Goal: Obtain resource: Download file/media

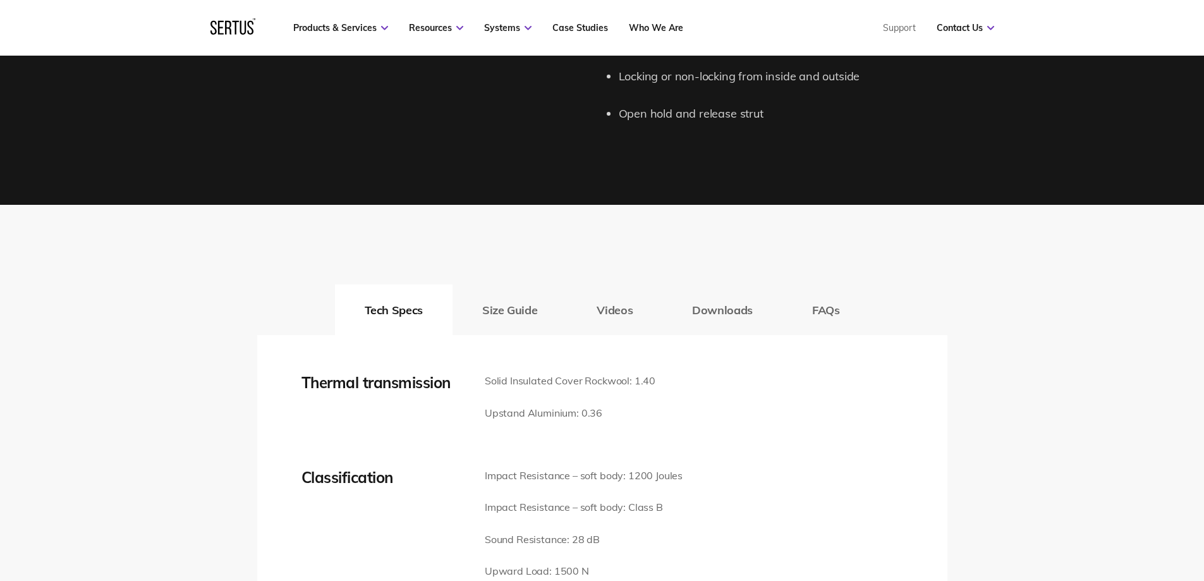
scroll to position [1327, 0]
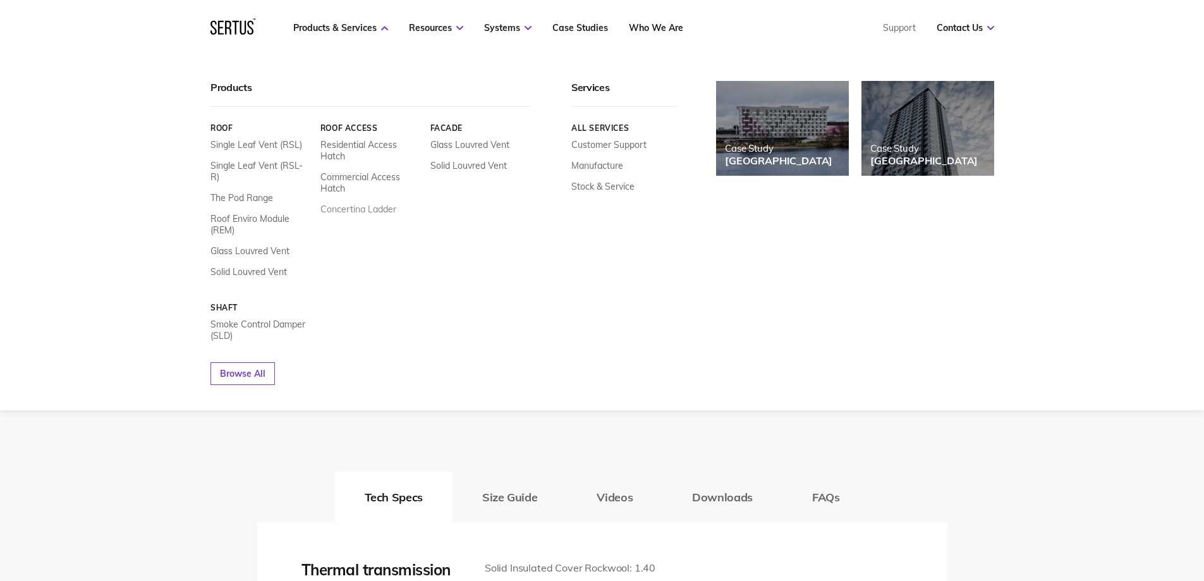
click at [359, 205] on link "Concertina Ladder" at bounding box center [358, 208] width 76 height 11
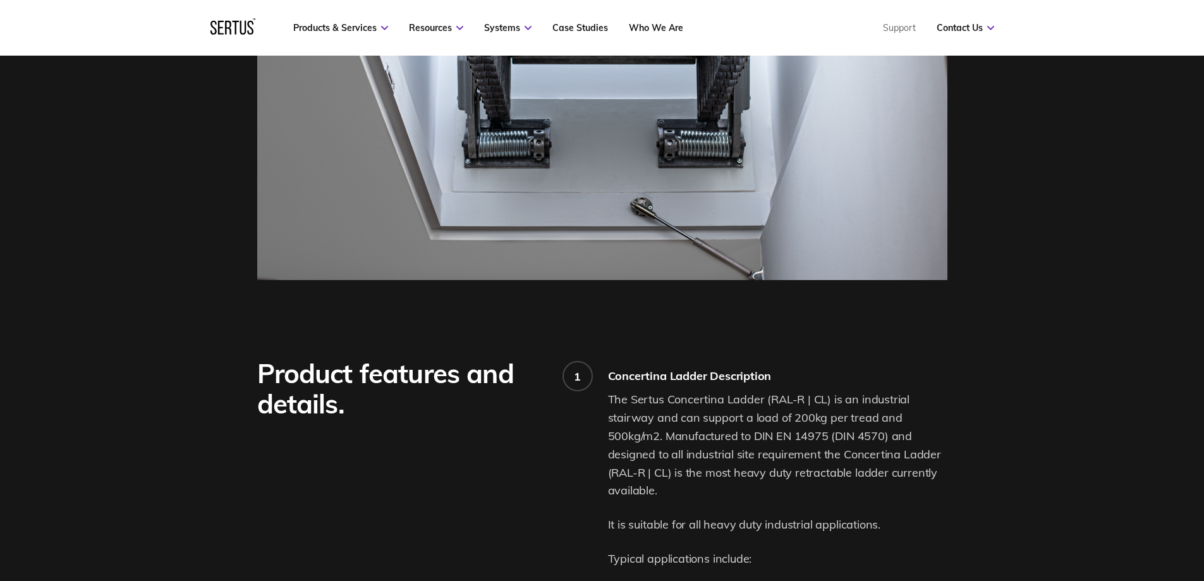
scroll to position [885, 0]
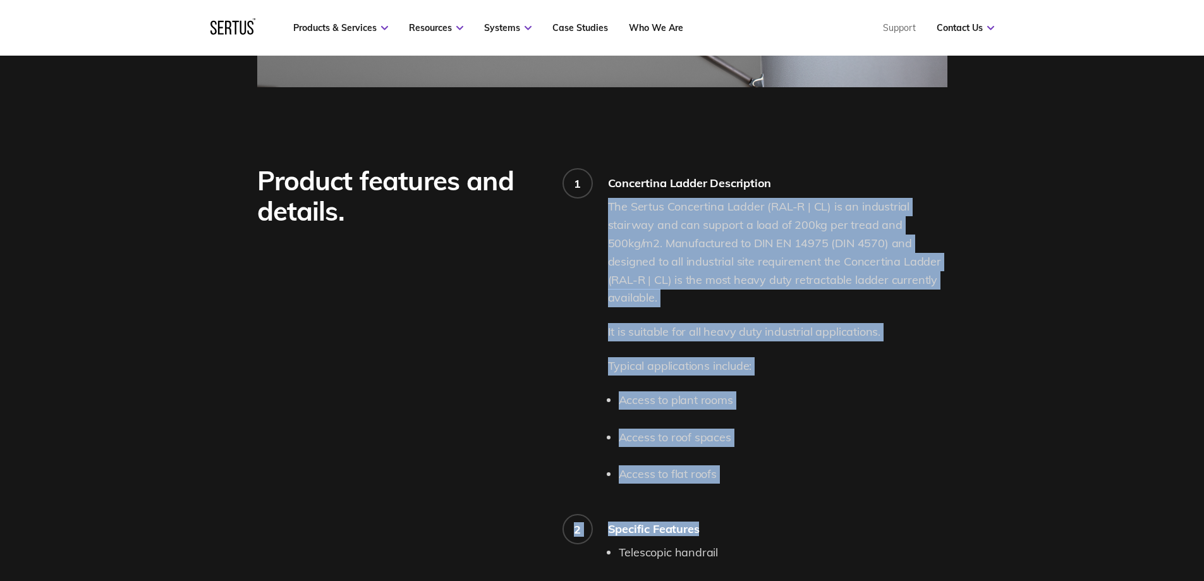
drag, startPoint x: 609, startPoint y: 216, endPoint x: 704, endPoint y: 494, distance: 293.4
click at [704, 494] on div "1 Concertina Ladder Description The Sertus Concertina Ladder (RAL-R | CL) is an…" at bounding box center [777, 466] width 339 height 601
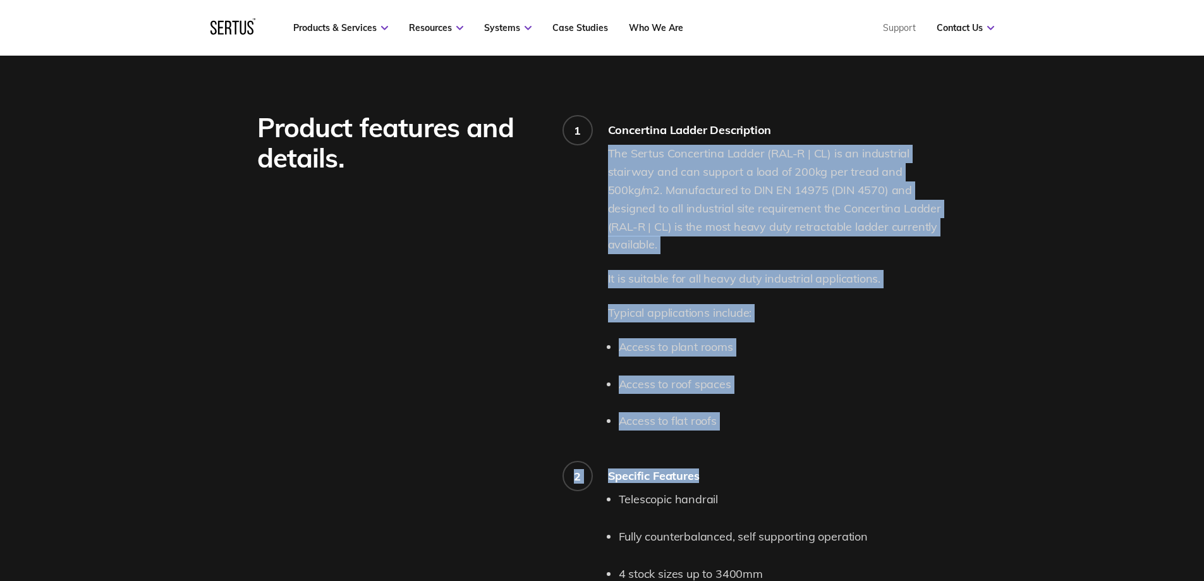
scroll to position [1011, 0]
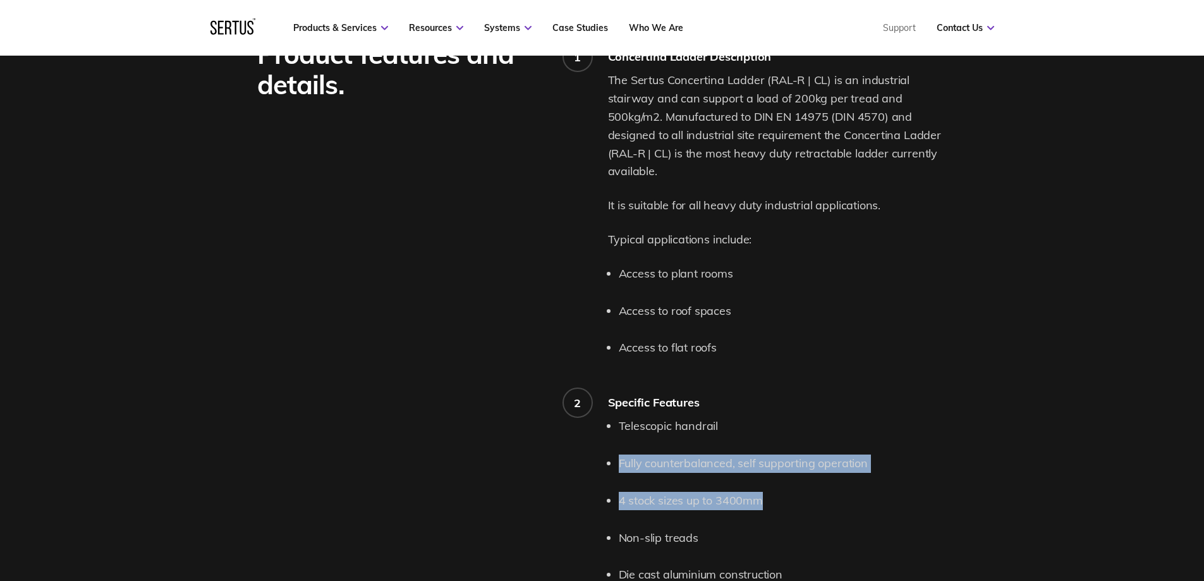
drag, startPoint x: 613, startPoint y: 463, endPoint x: 861, endPoint y: 475, distance: 248.0
click at [861, 475] on div "Telescopic handrail Fully counterbalanced, self supporting operation 4 stock si…" at bounding box center [777, 519] width 339 height 204
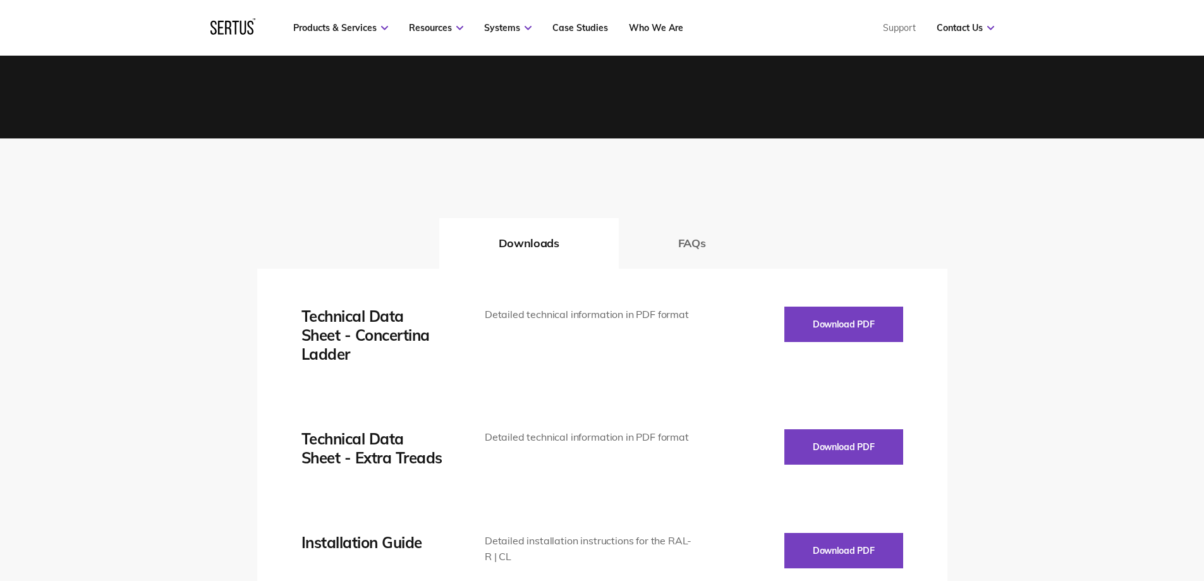
scroll to position [1580, 0]
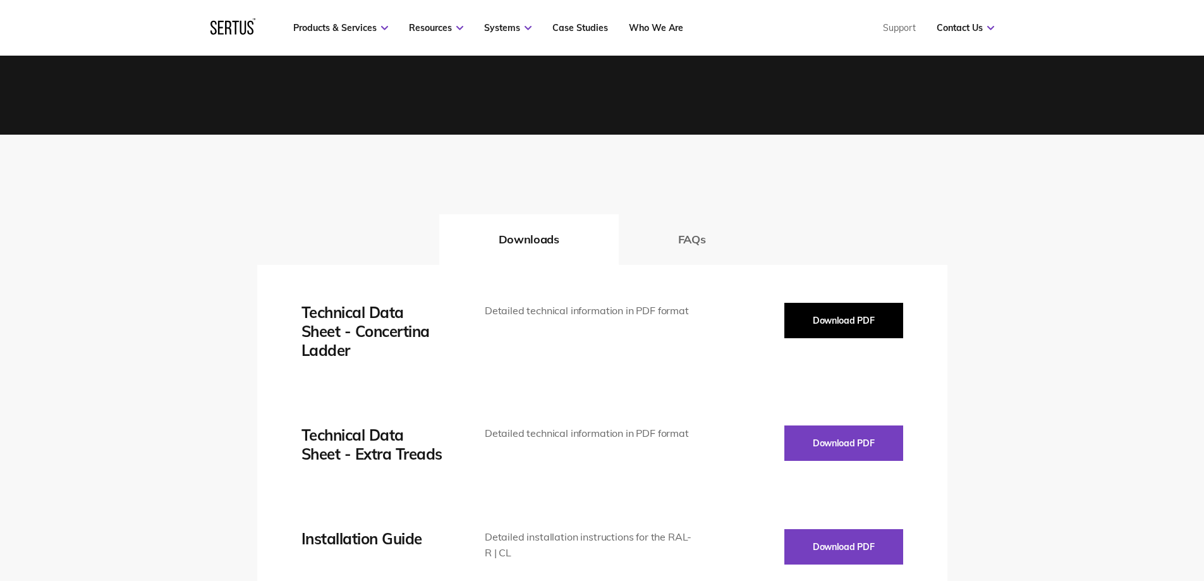
click at [830, 324] on button "Download PDF" at bounding box center [843, 320] width 119 height 35
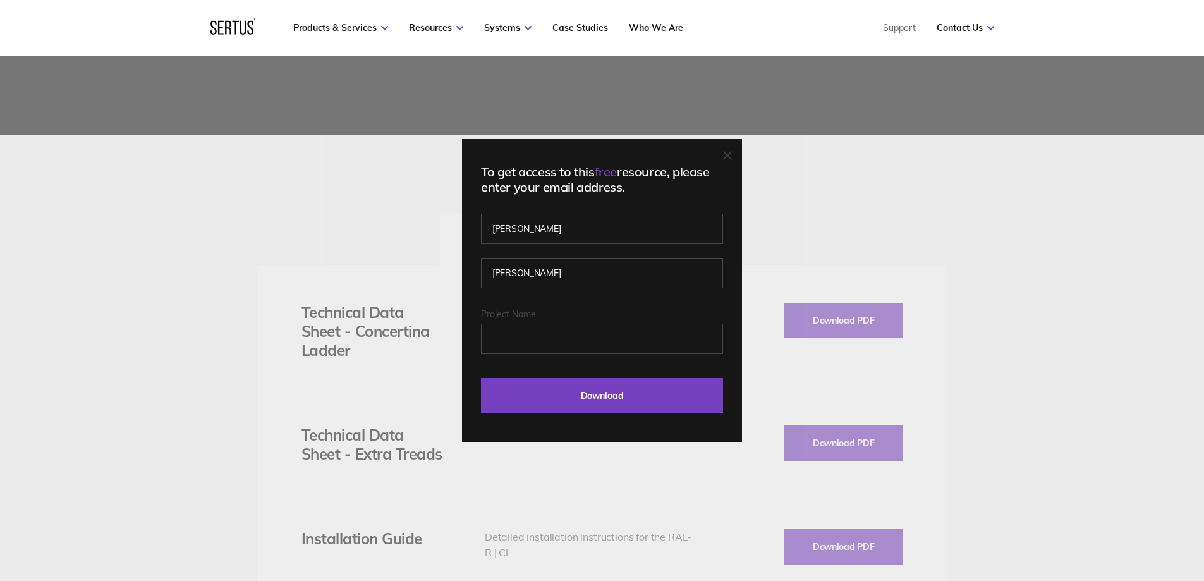
click at [731, 155] on icon at bounding box center [728, 156] width 8 height 8
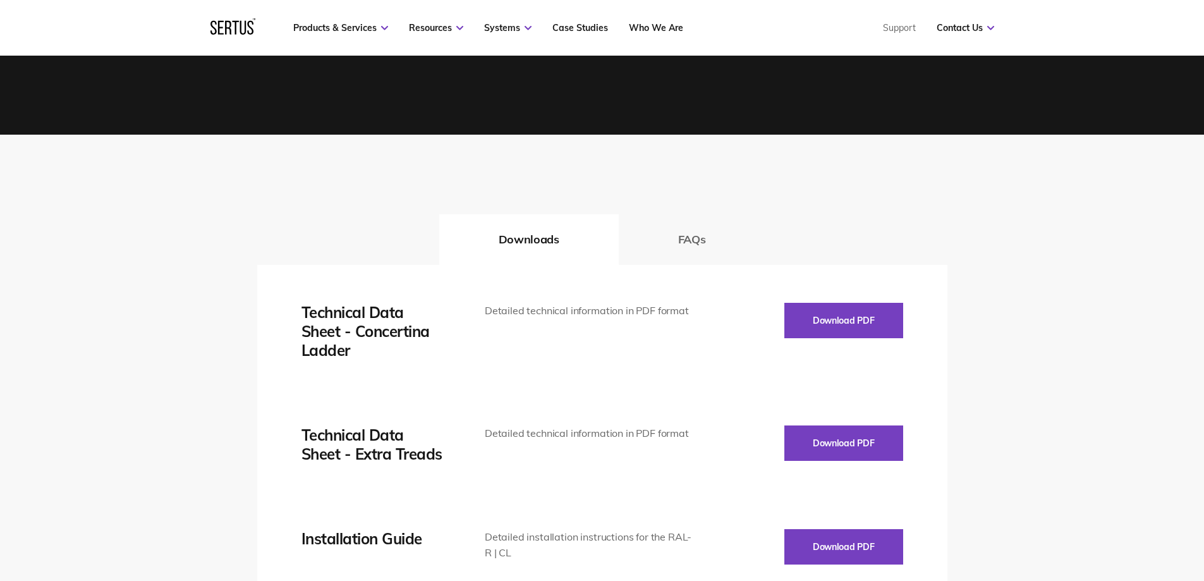
scroll to position [1264, 0]
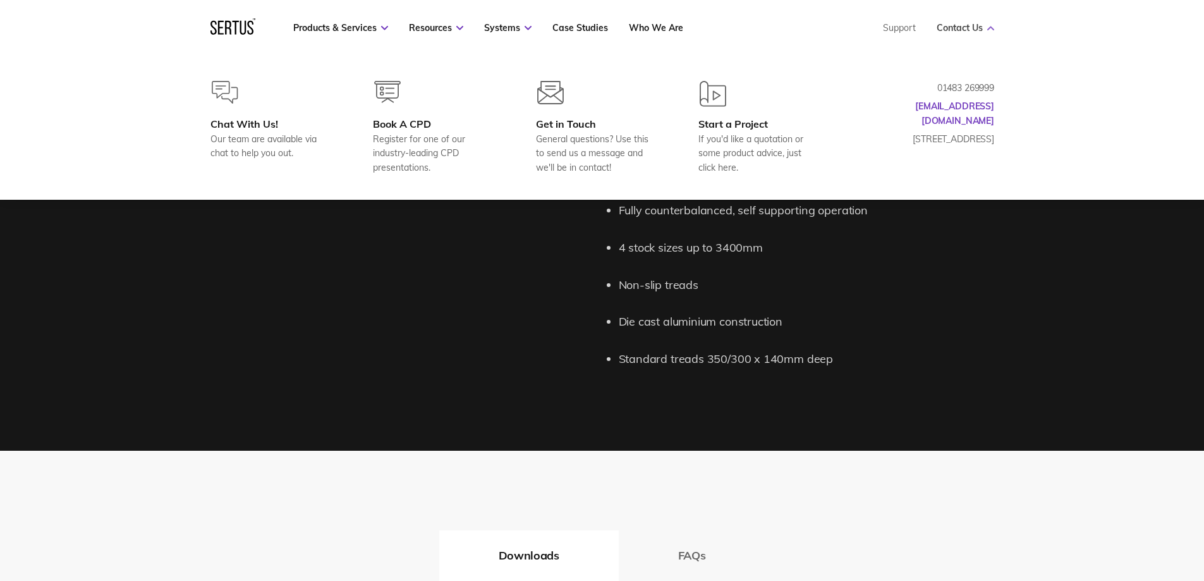
click at [955, 26] on link "Contact Us" at bounding box center [965, 27] width 58 height 11
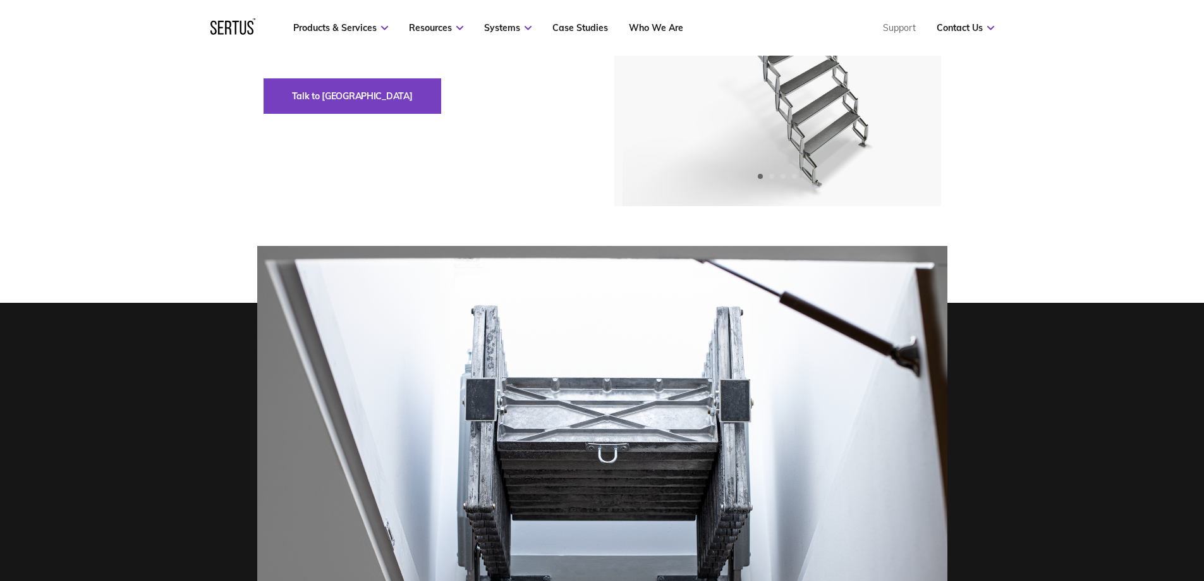
scroll to position [126, 0]
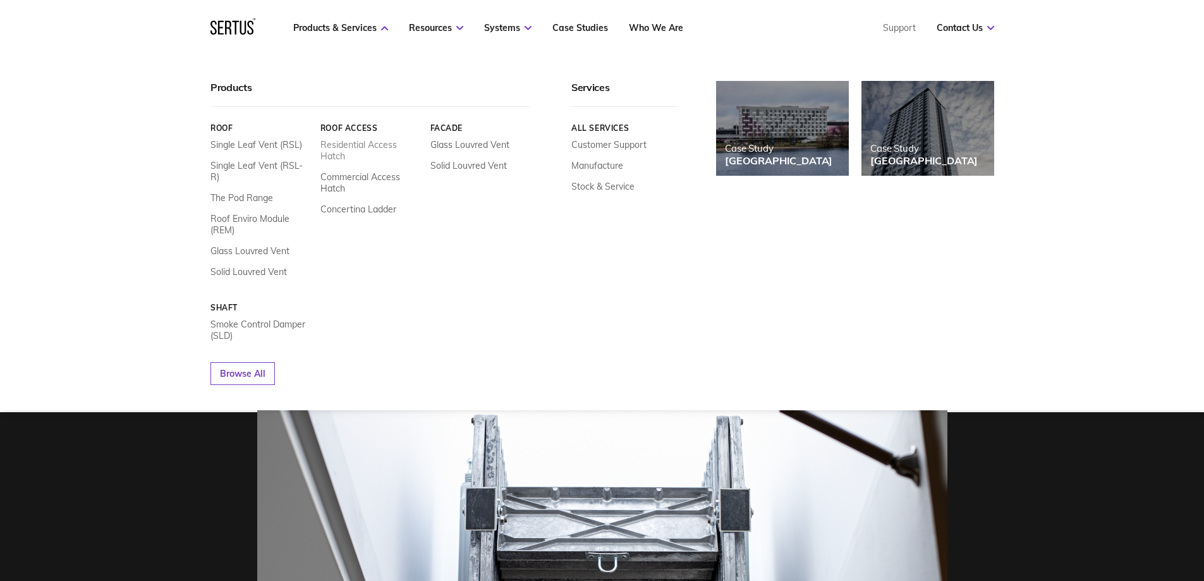
click at [332, 150] on link "Residential Access Hatch" at bounding box center [370, 150] width 100 height 23
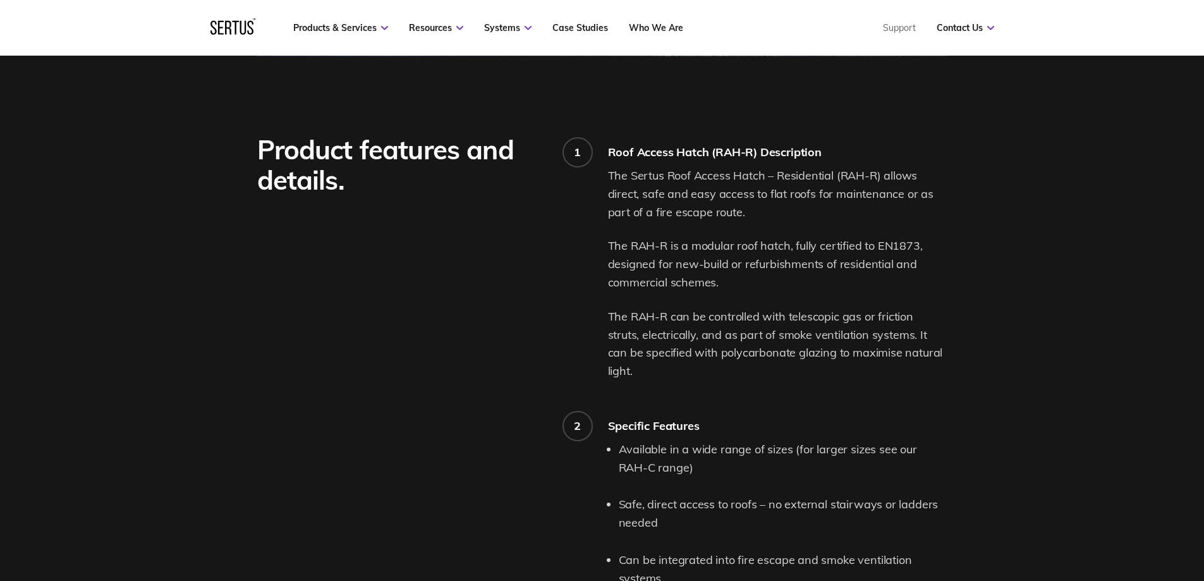
scroll to position [948, 0]
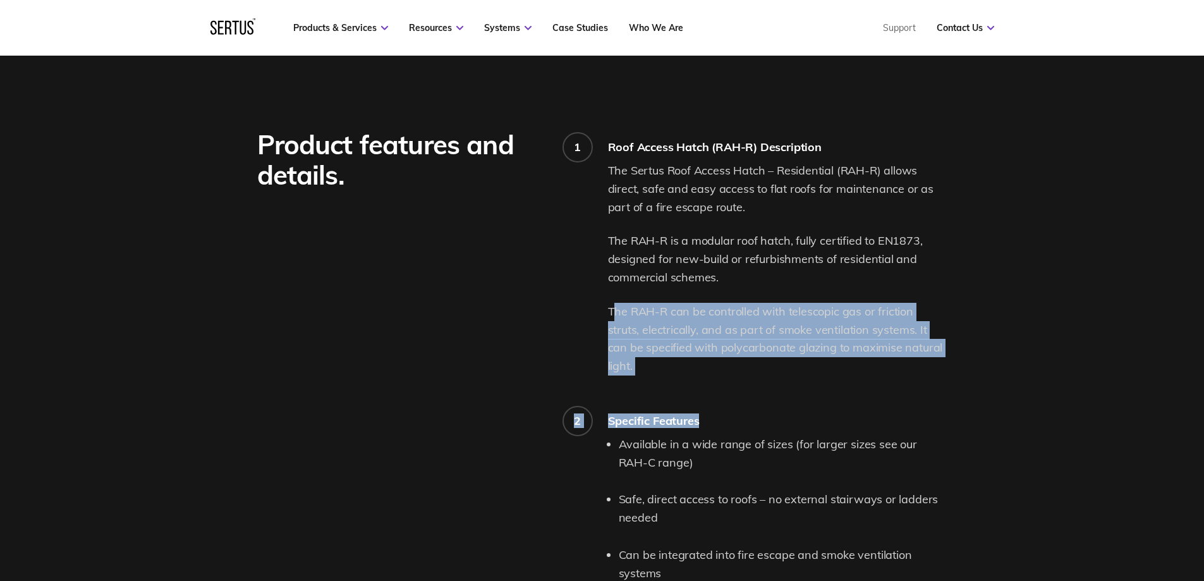
drag, startPoint x: 611, startPoint y: 311, endPoint x: 916, endPoint y: 358, distance: 308.8
click at [916, 358] on div "1 Roof Access Hatch (RAH-R) Description The Sertus Roof Access Hatch – Resident…" at bounding box center [777, 440] width 339 height 621
click at [836, 349] on p "The RAH-R can be controlled with telescopic gas or friction struts, electricall…" at bounding box center [777, 339] width 339 height 73
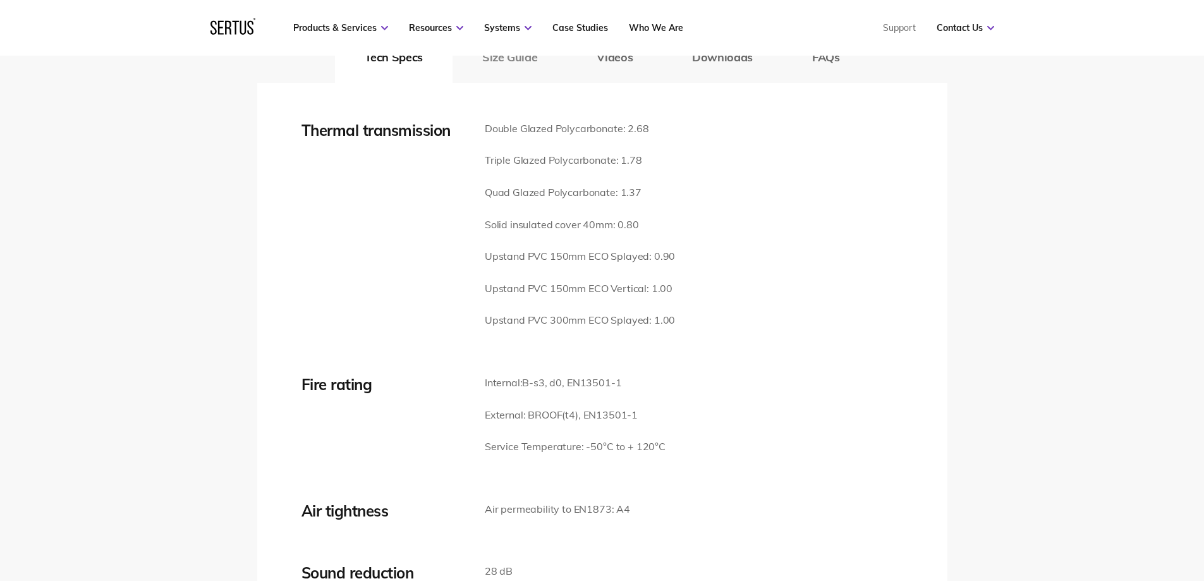
scroll to position [1769, 0]
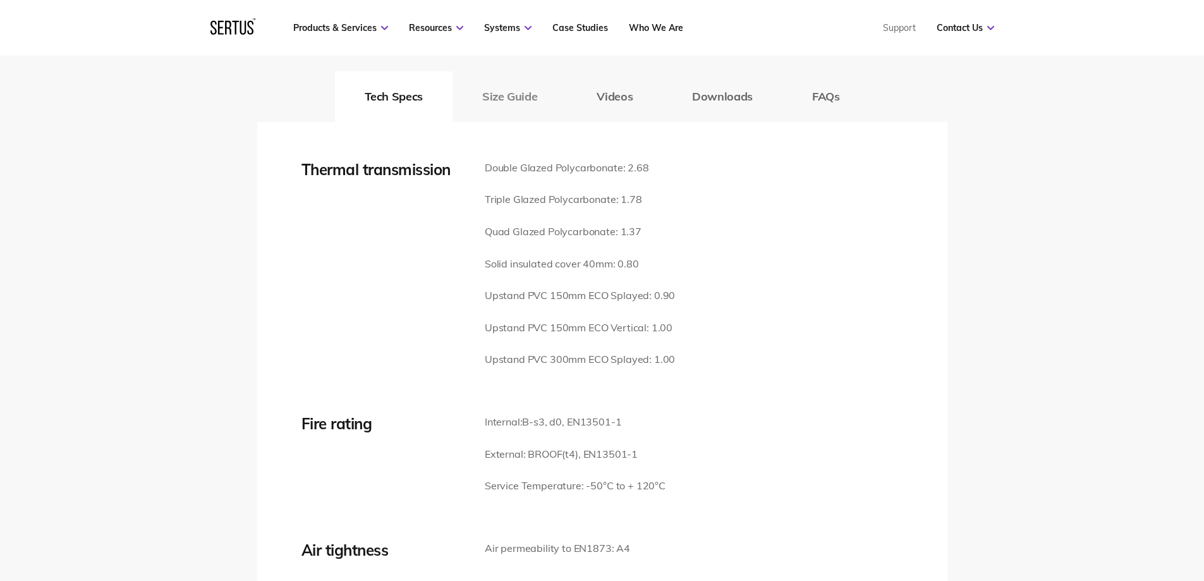
click at [514, 82] on button "Size Guide" at bounding box center [509, 96] width 114 height 51
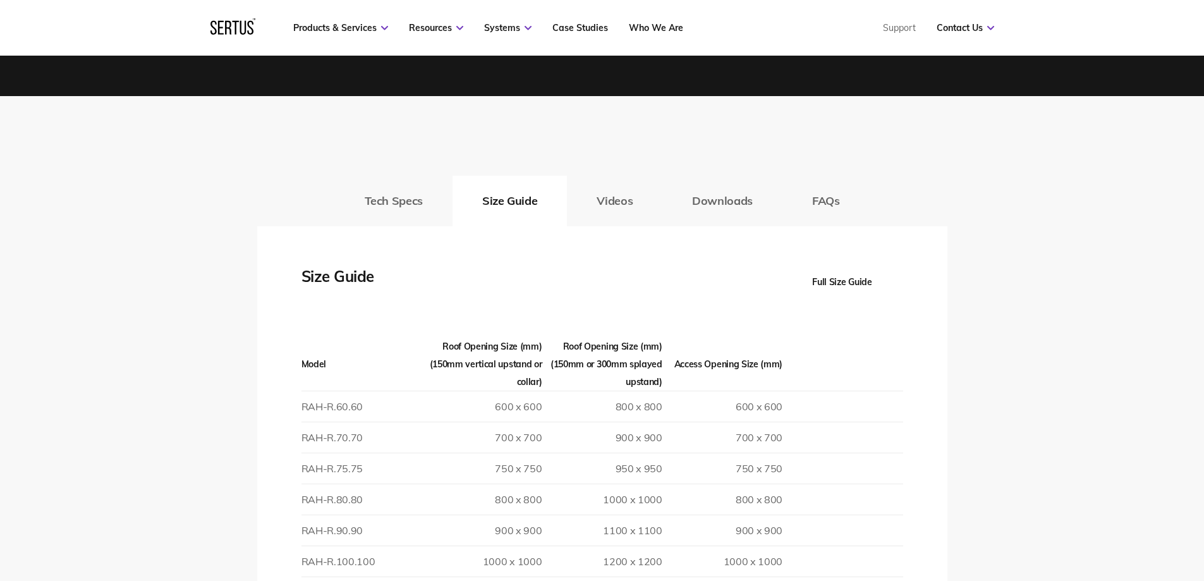
scroll to position [1643, 0]
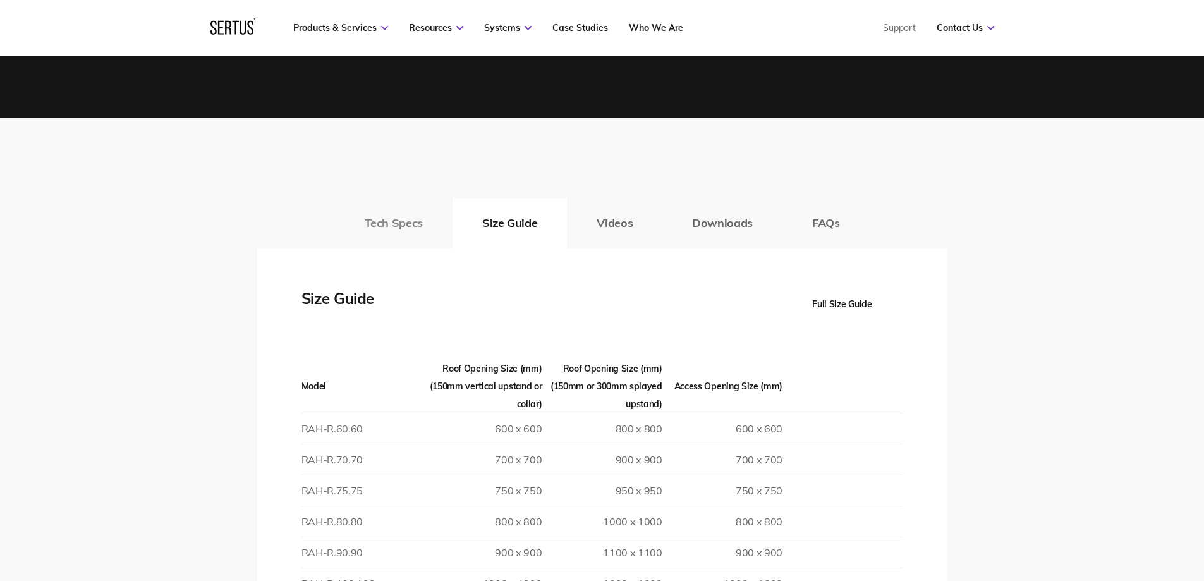
click at [409, 203] on button "Tech Specs" at bounding box center [394, 223] width 118 height 51
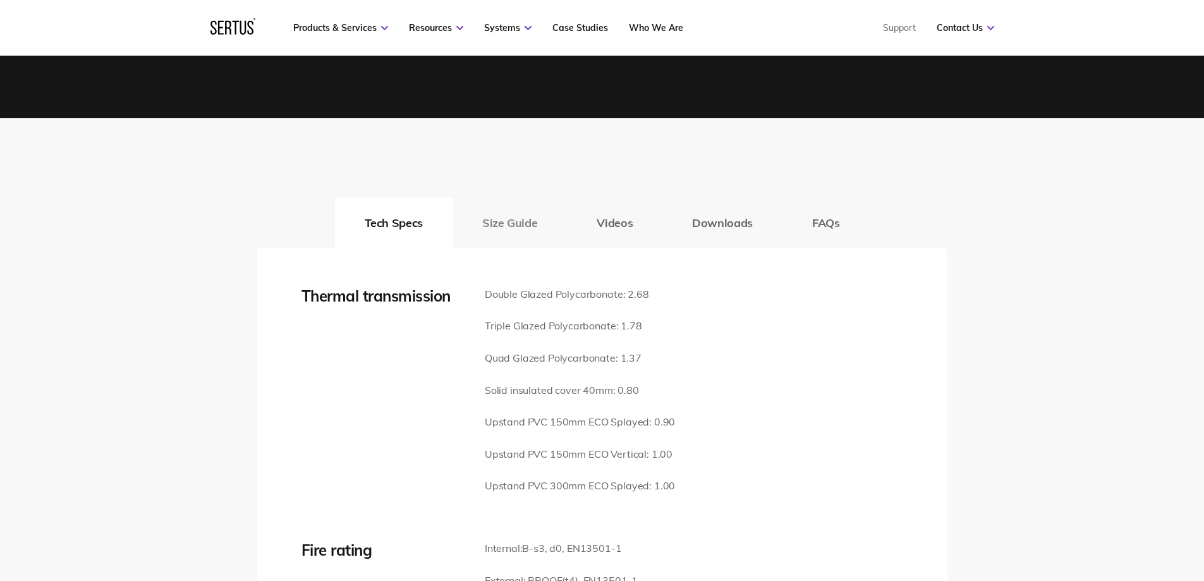
click at [513, 205] on button "Size Guide" at bounding box center [509, 223] width 114 height 51
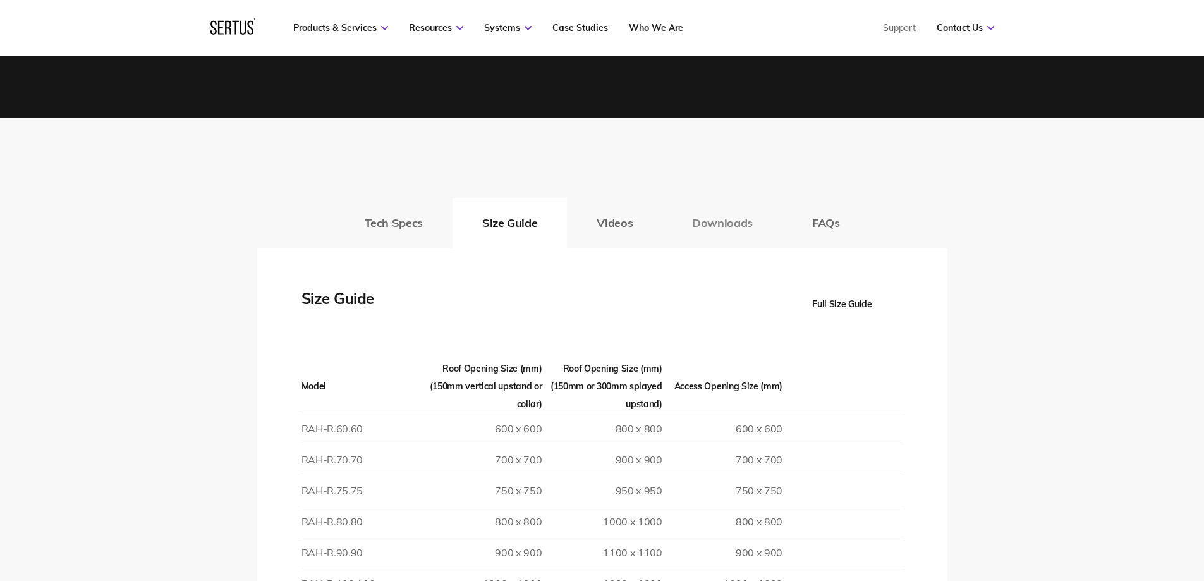
click at [703, 210] on button "Downloads" at bounding box center [722, 223] width 120 height 51
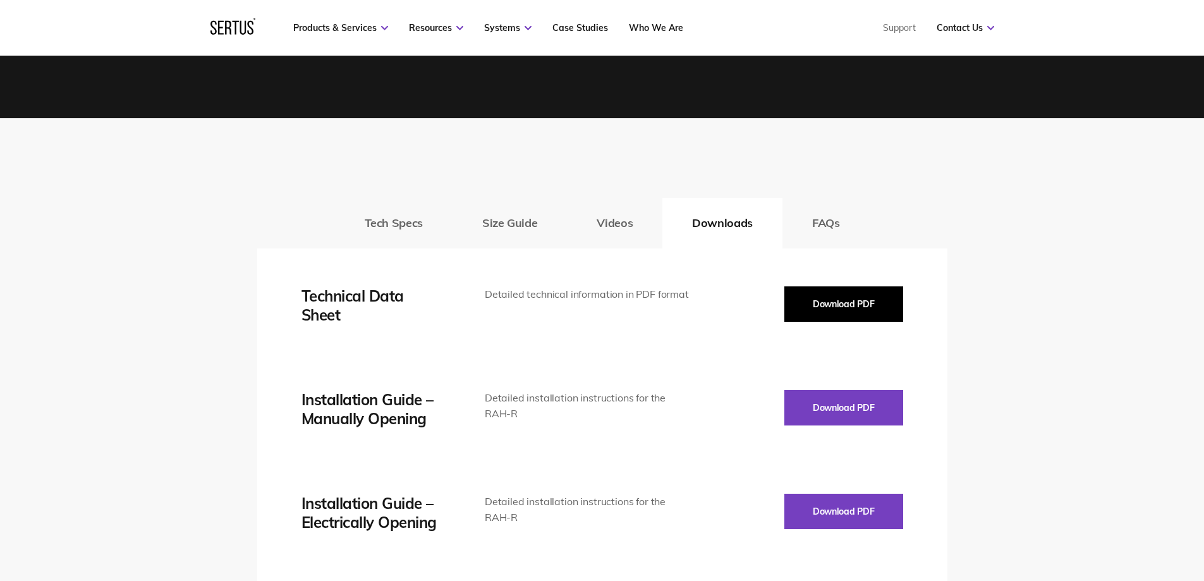
click at [814, 286] on button "Download PDF" at bounding box center [843, 303] width 119 height 35
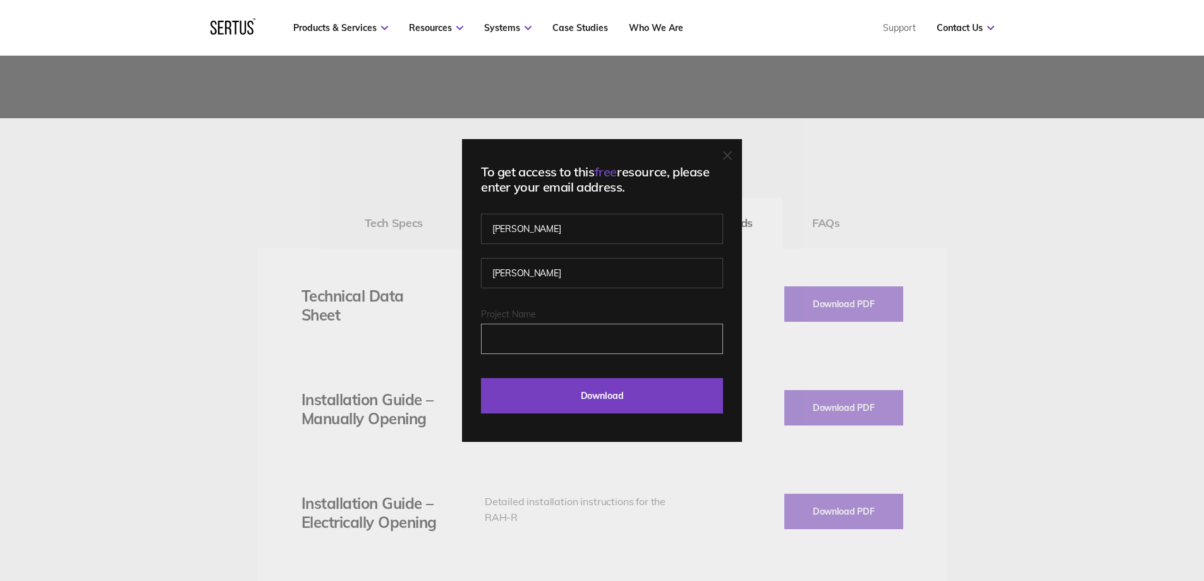
click at [489, 337] on input "Project Name" at bounding box center [602, 339] width 242 height 30
type input "Cavendish Mews"
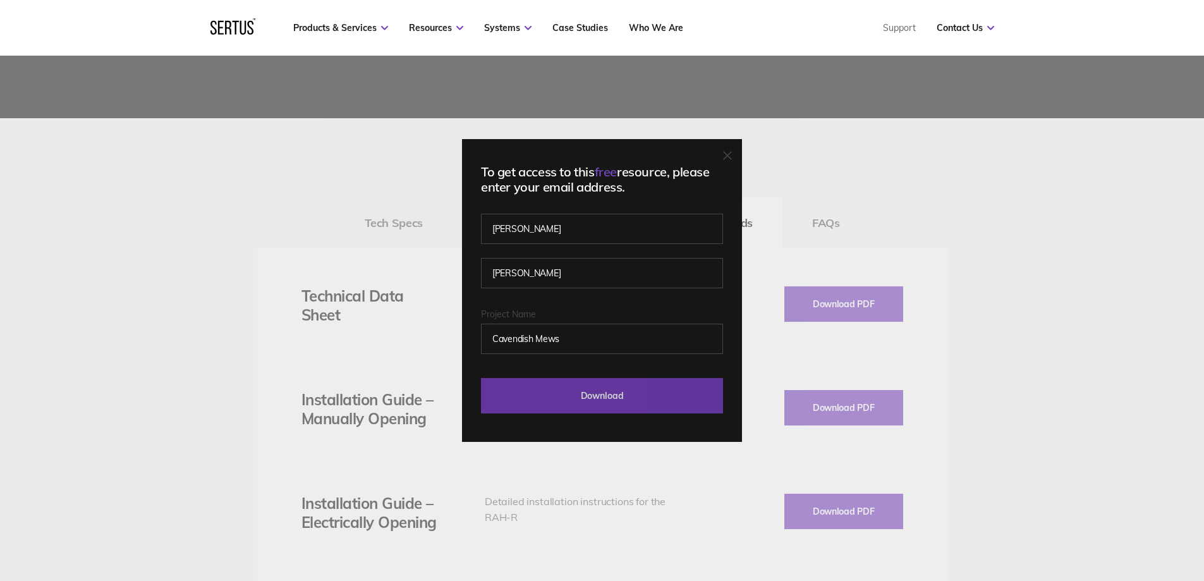
click at [575, 392] on input "Download" at bounding box center [602, 395] width 242 height 35
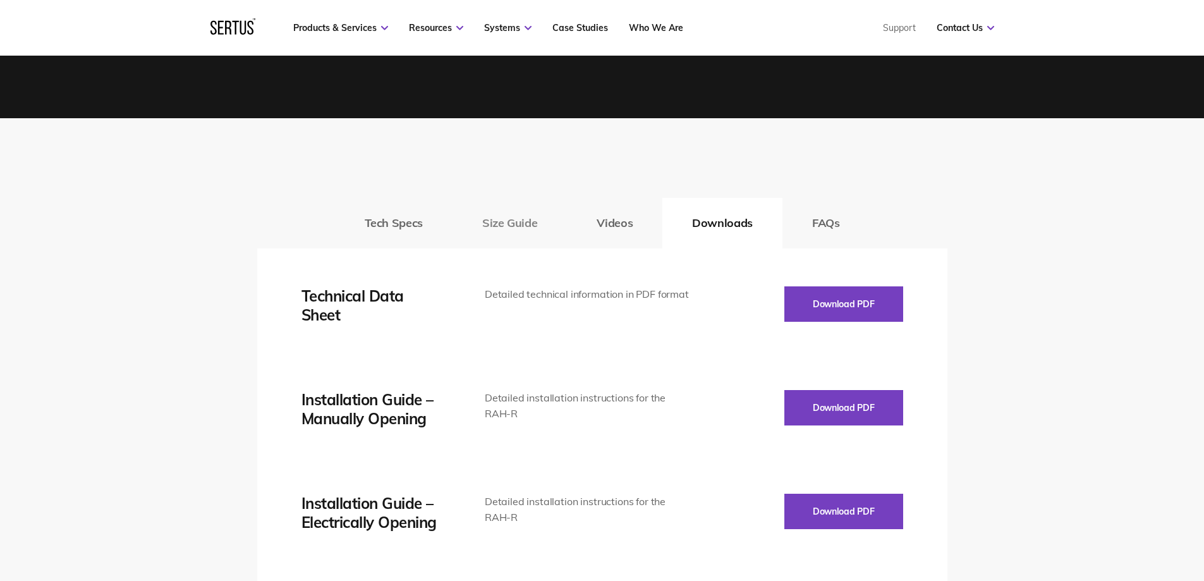
click at [504, 204] on button "Size Guide" at bounding box center [509, 223] width 114 height 51
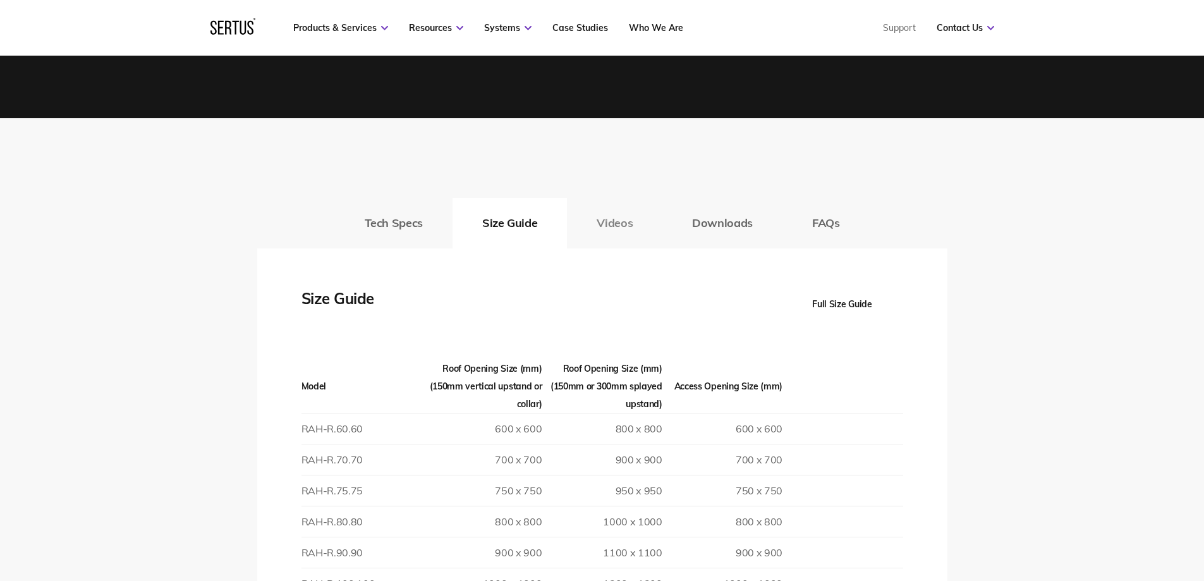
click at [609, 201] on button "Videos" at bounding box center [614, 223] width 95 height 51
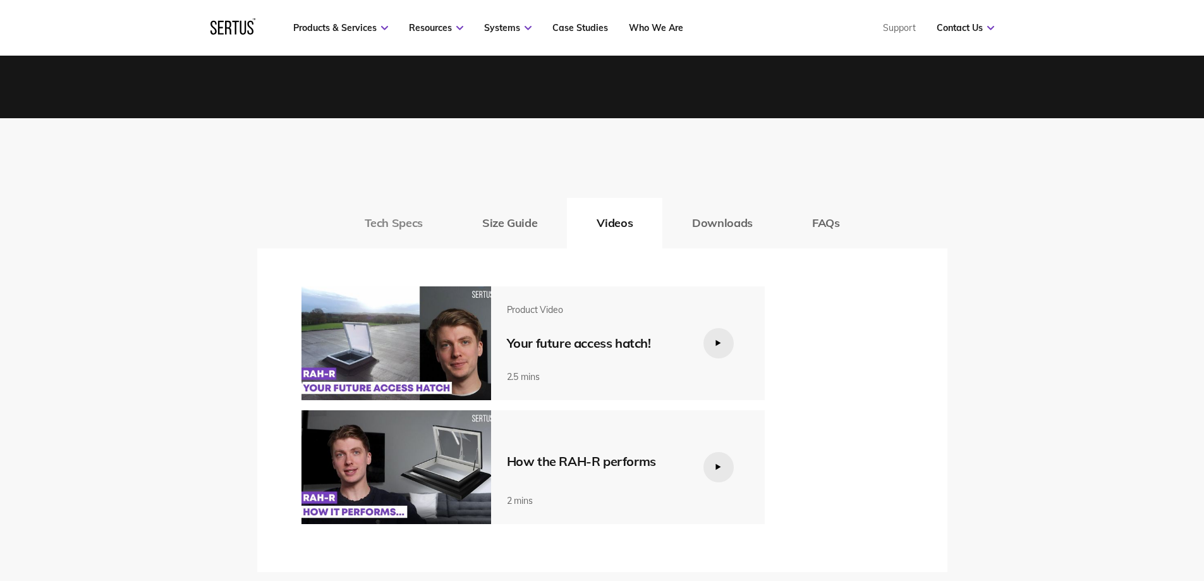
click at [405, 210] on button "Tech Specs" at bounding box center [394, 223] width 118 height 51
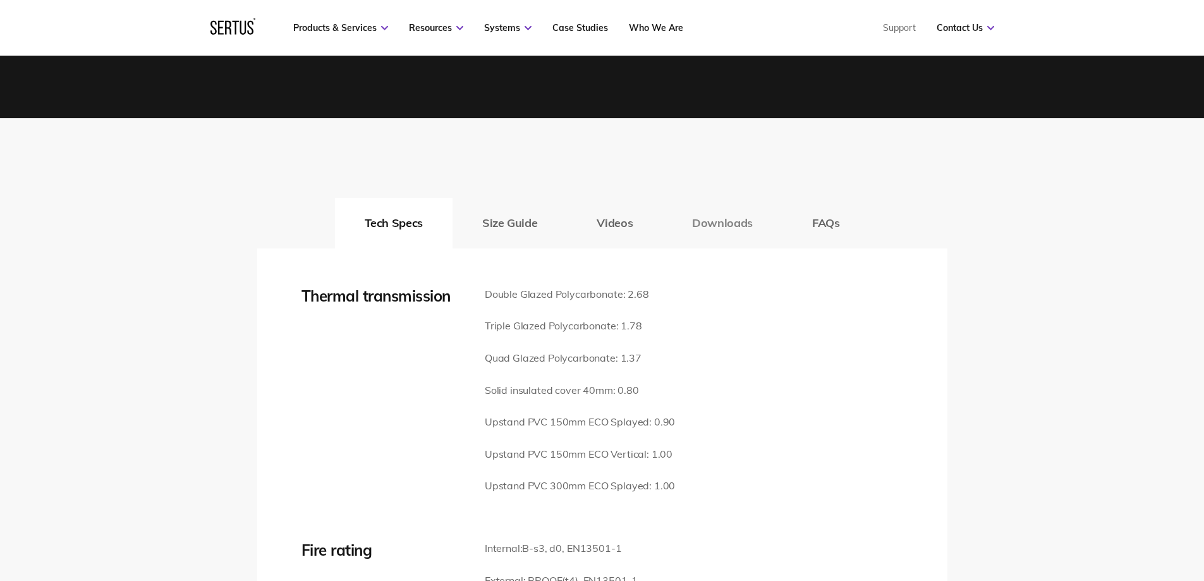
click at [720, 205] on button "Downloads" at bounding box center [722, 223] width 120 height 51
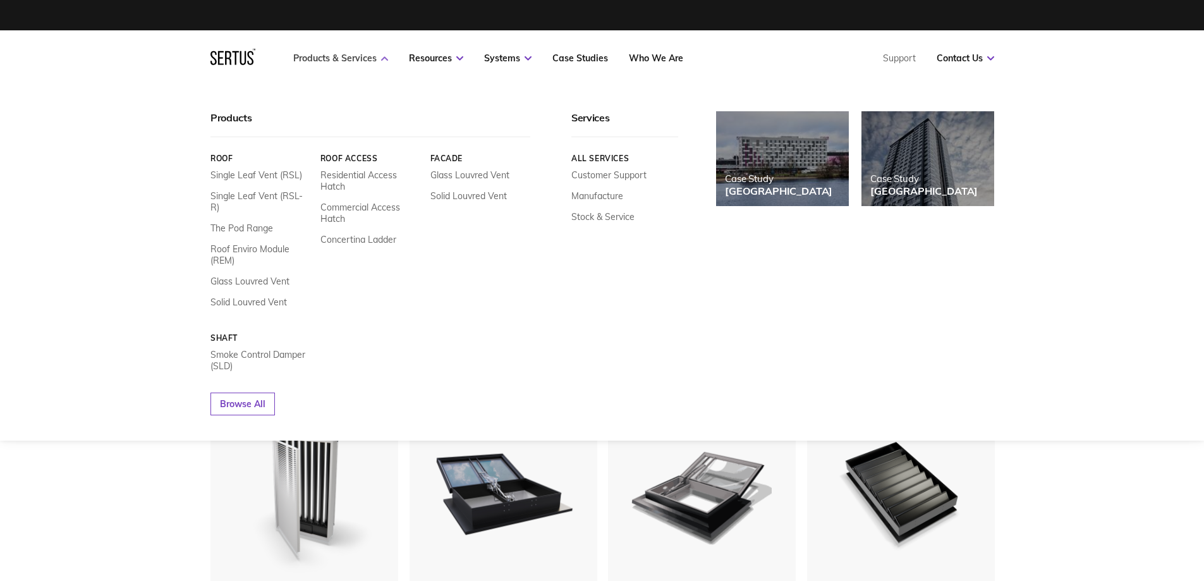
scroll to position [1669, 803]
click at [365, 240] on link "Concertina Ladder" at bounding box center [358, 239] width 76 height 11
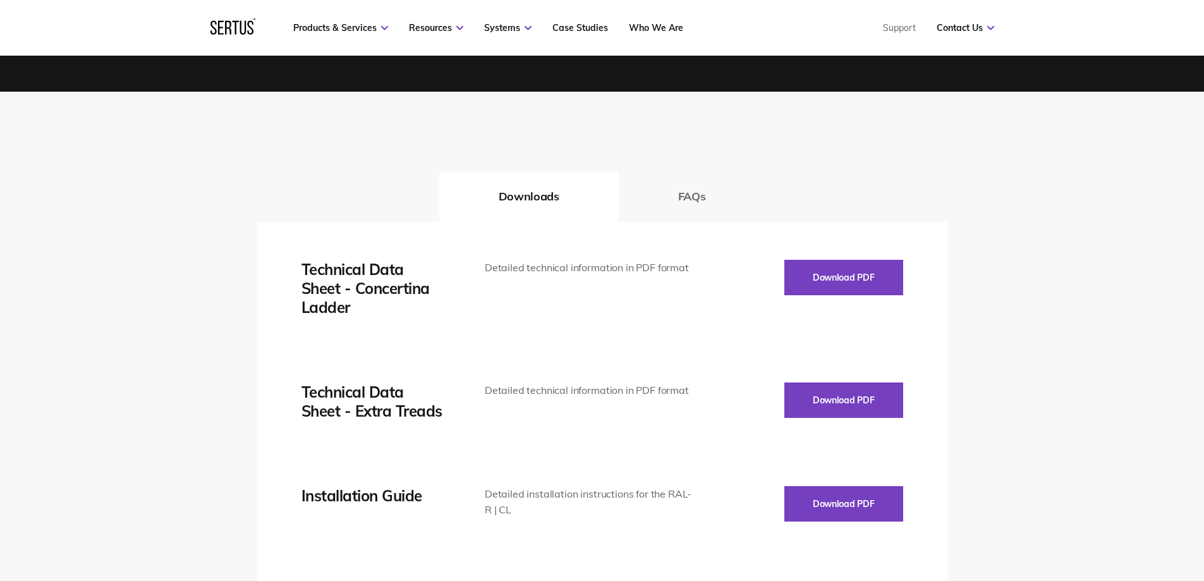
scroll to position [1706, 0]
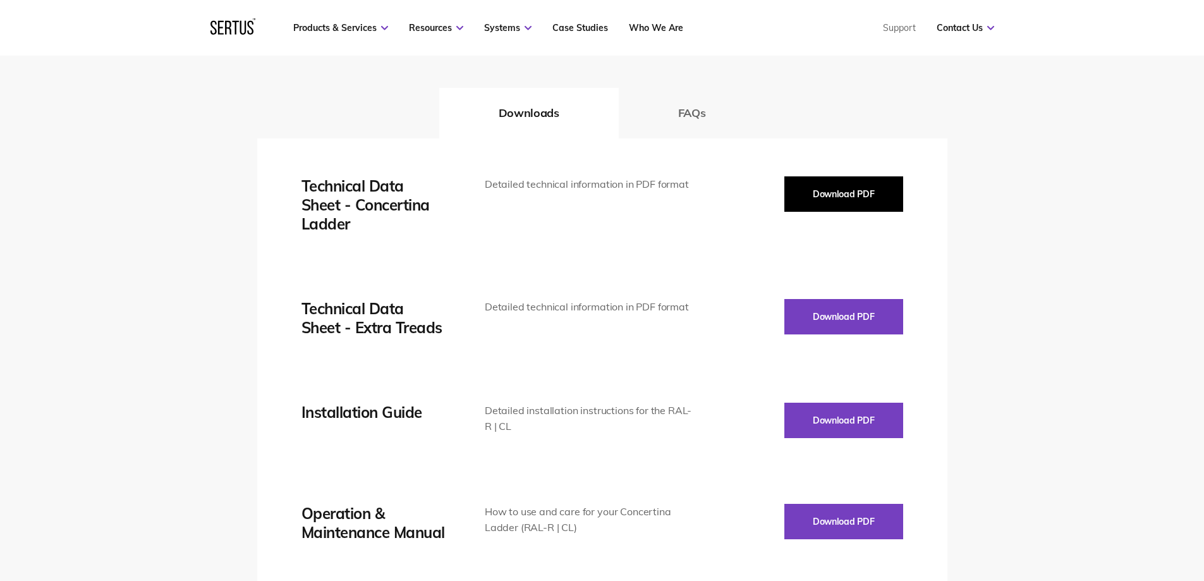
click at [840, 190] on button "Download PDF" at bounding box center [843, 193] width 119 height 35
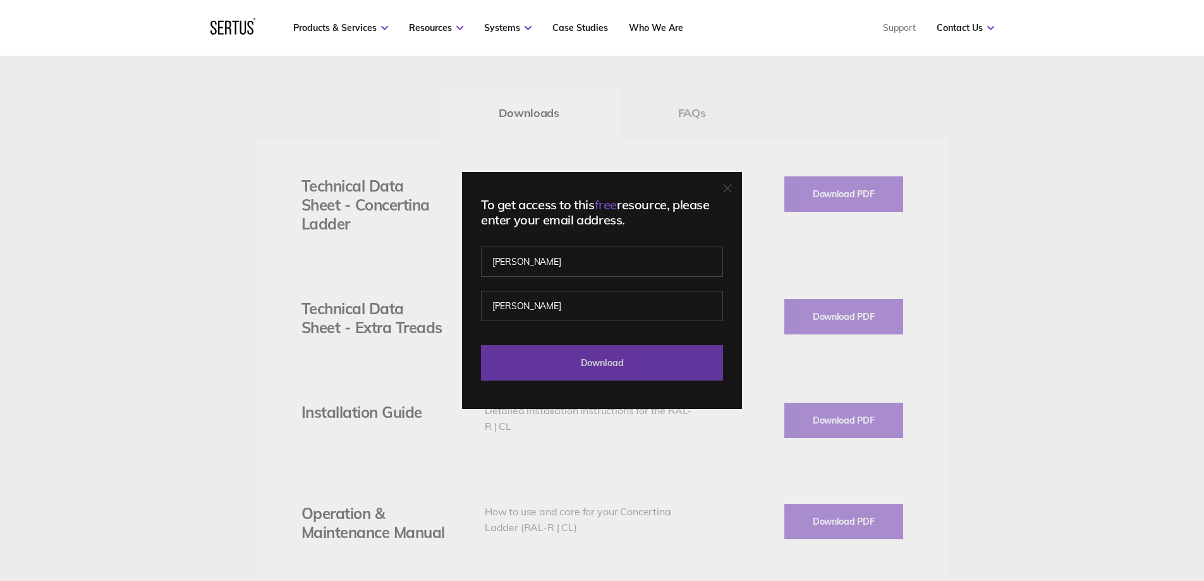
click at [548, 348] on input "Download" at bounding box center [602, 362] width 242 height 35
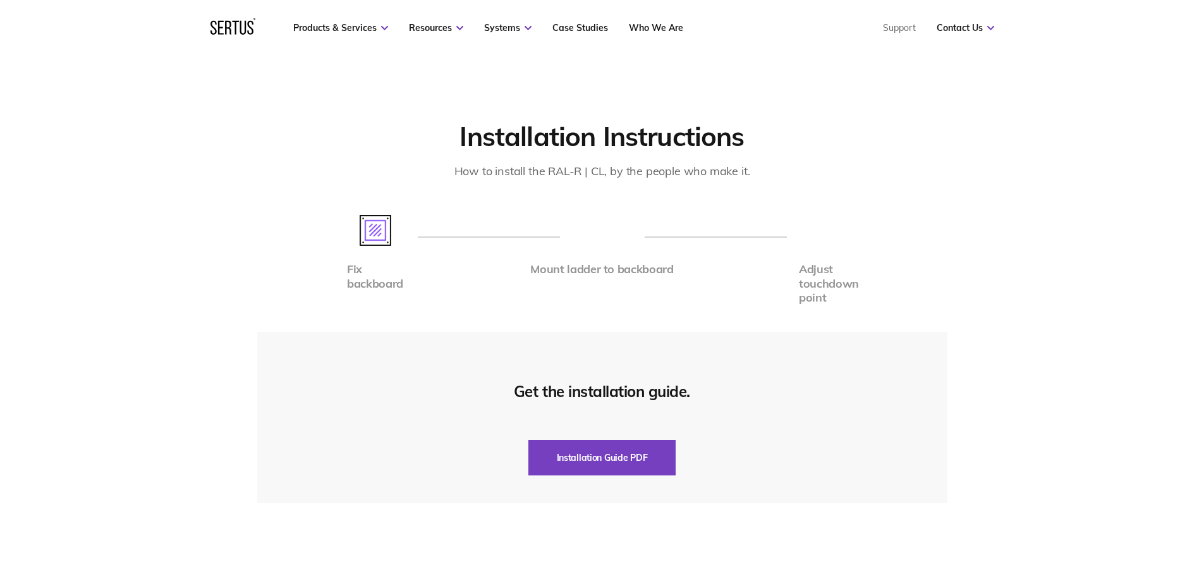
scroll to position [2338, 0]
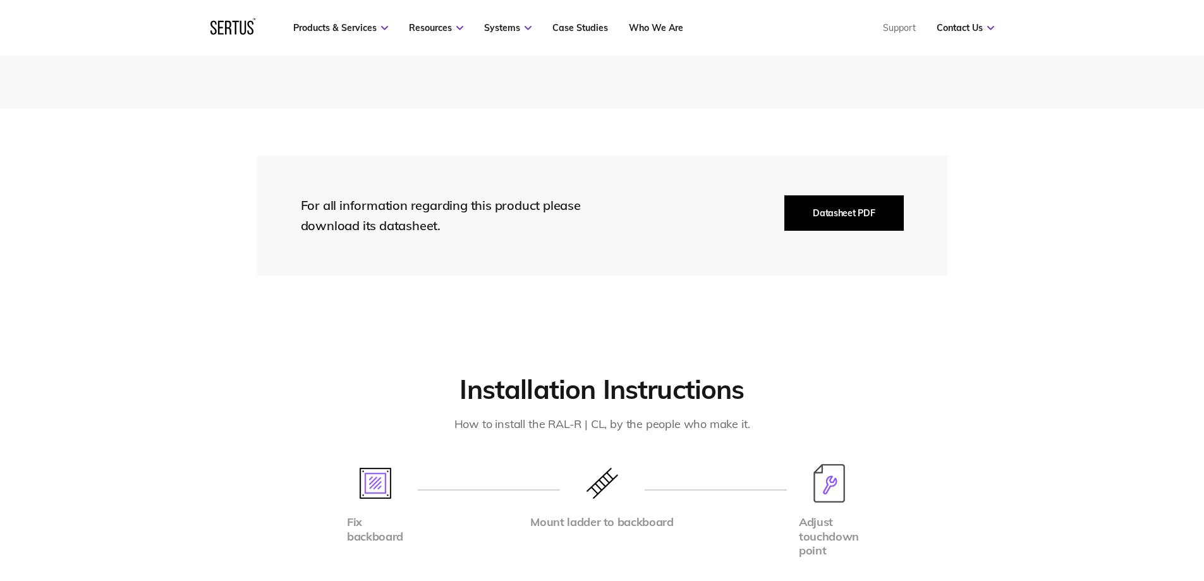
click at [798, 205] on button "Datasheet PDF" at bounding box center [843, 212] width 119 height 35
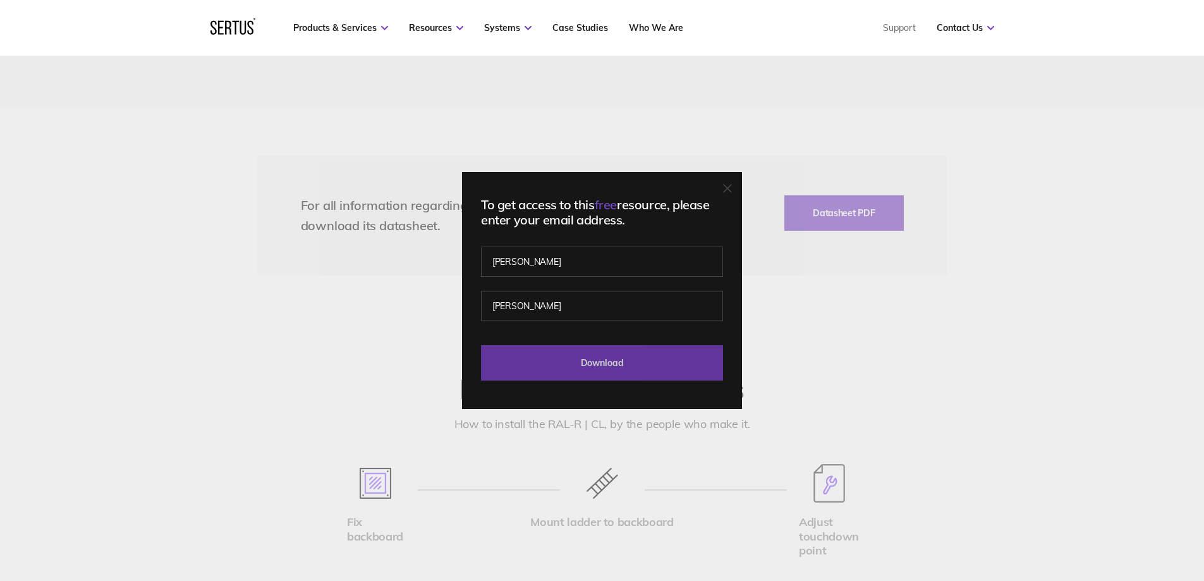
click at [583, 372] on input "Download" at bounding box center [602, 362] width 242 height 35
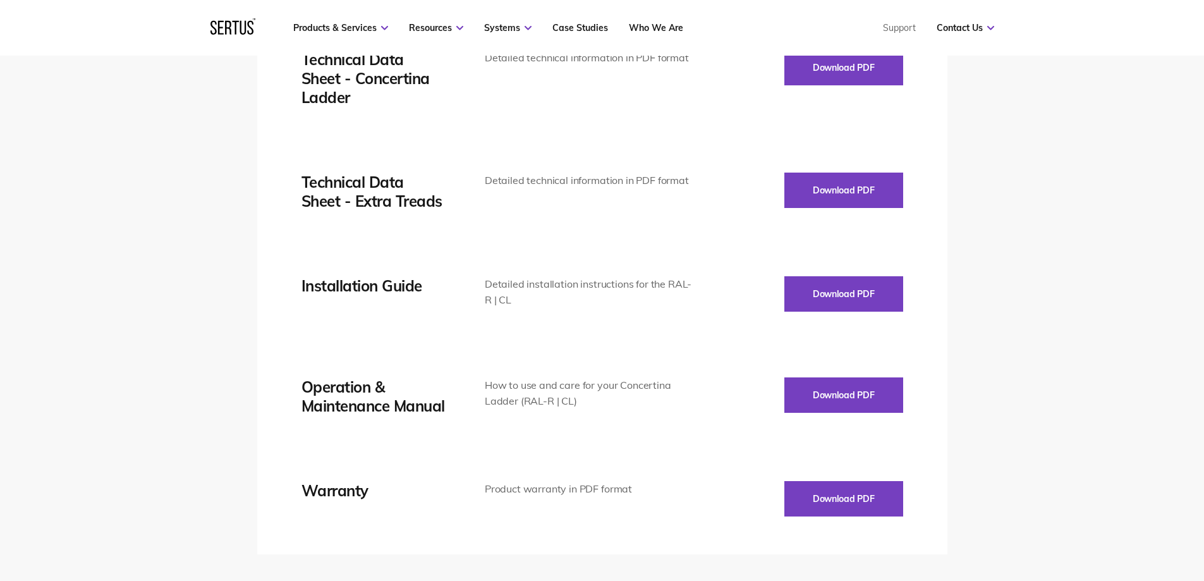
scroll to position [1706, 0]
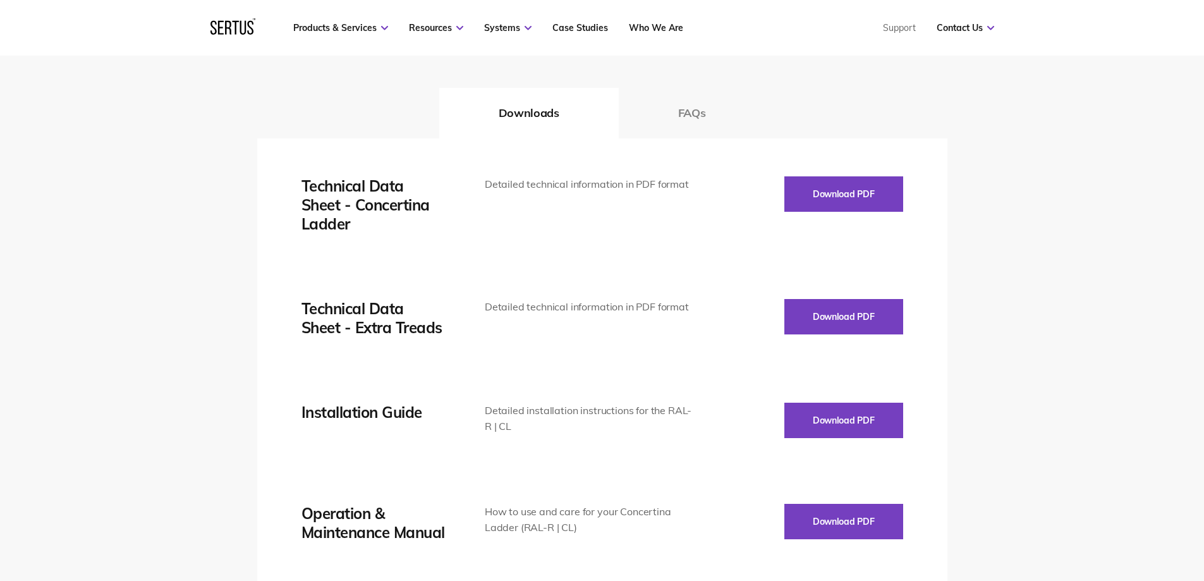
click at [703, 111] on button "FAQs" at bounding box center [692, 113] width 147 height 51
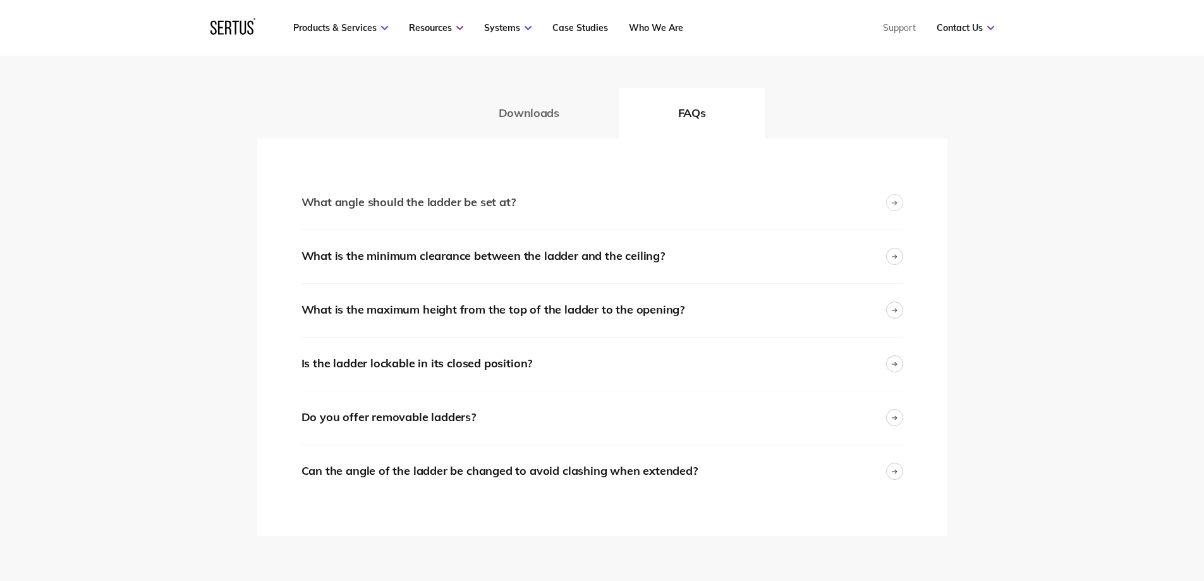
click at [539, 198] on div "What angle should the ladder be set at?" at bounding box center [602, 202] width 602 height 53
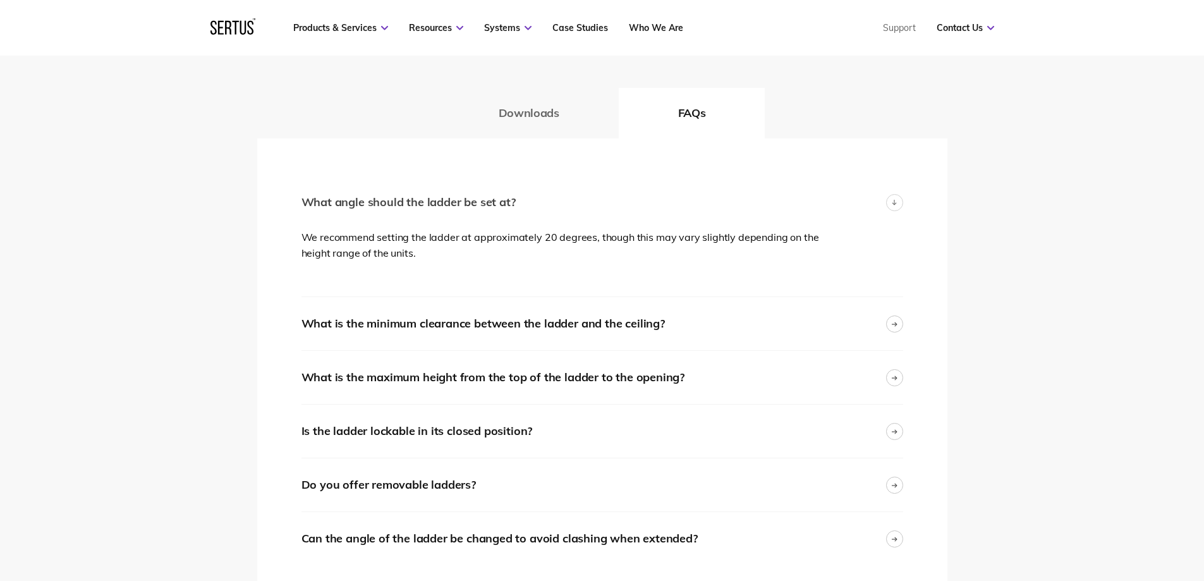
click at [539, 198] on div "What angle should the ladder be set at?" at bounding box center [602, 202] width 602 height 53
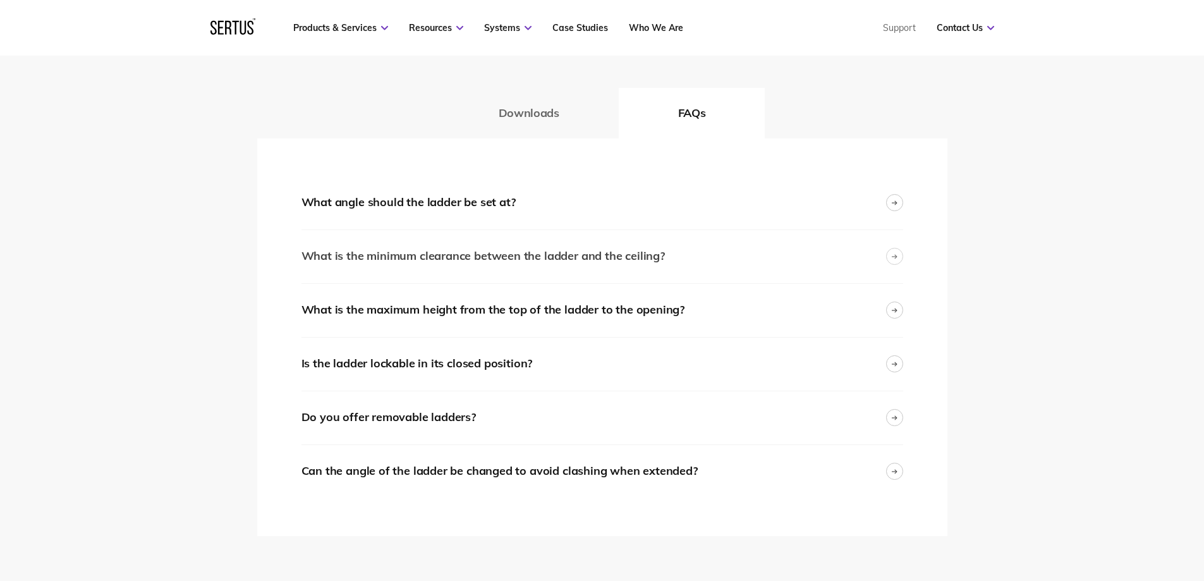
click at [567, 255] on div "What is the minimum clearance between the ladder and the ceiling?" at bounding box center [482, 256] width 363 height 18
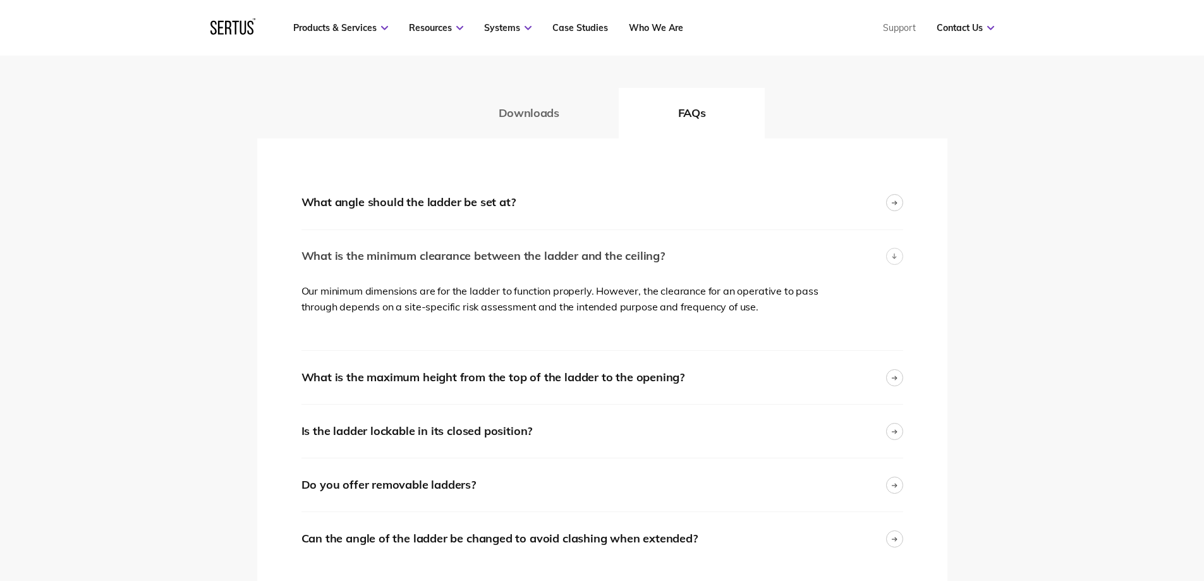
click at [567, 255] on div "What is the minimum clearance between the ladder and the ceiling?" at bounding box center [482, 256] width 363 height 18
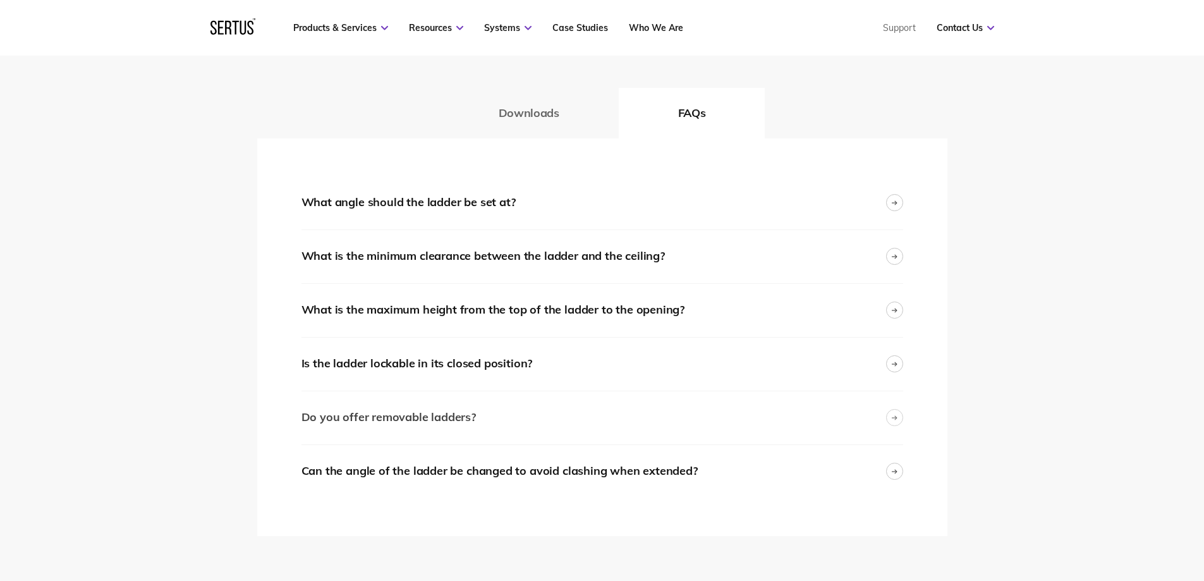
click at [505, 420] on div "Do you offer removable ladders?" at bounding box center [602, 417] width 602 height 53
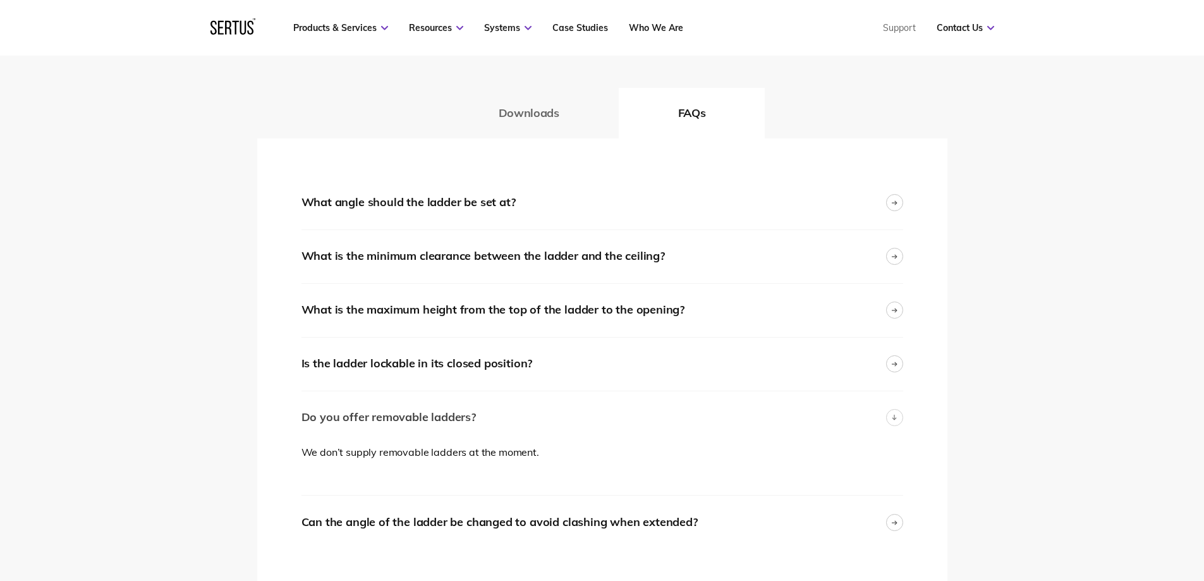
click at [505, 420] on div "Do you offer removable ladders?" at bounding box center [602, 417] width 602 height 53
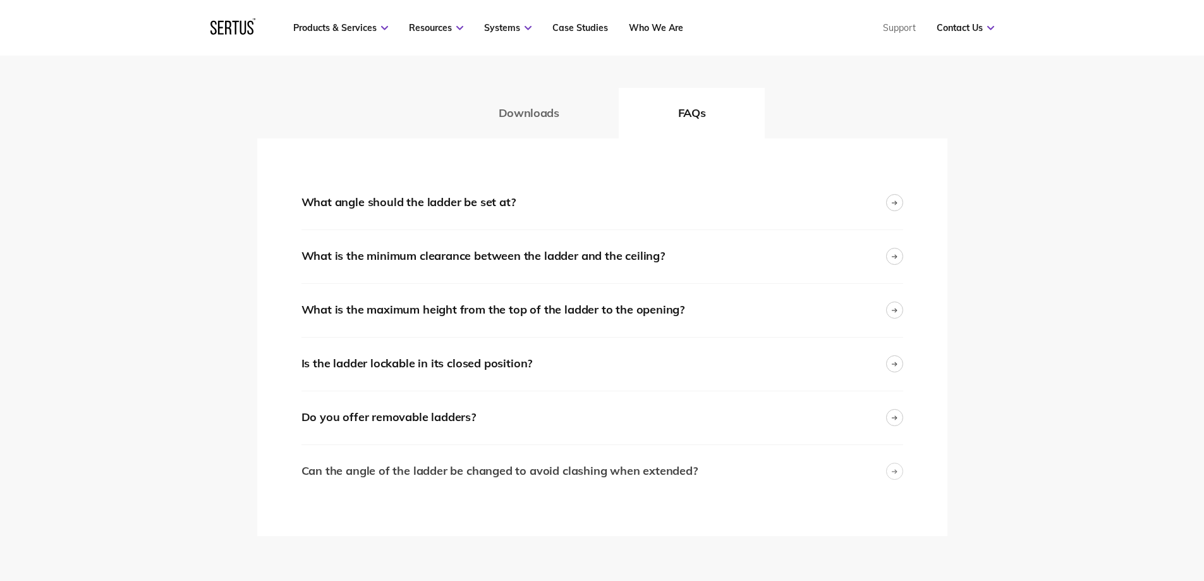
click at [530, 476] on div "Can the angle of the ladder be changed to avoid clashing when extended?" at bounding box center [499, 471] width 396 height 18
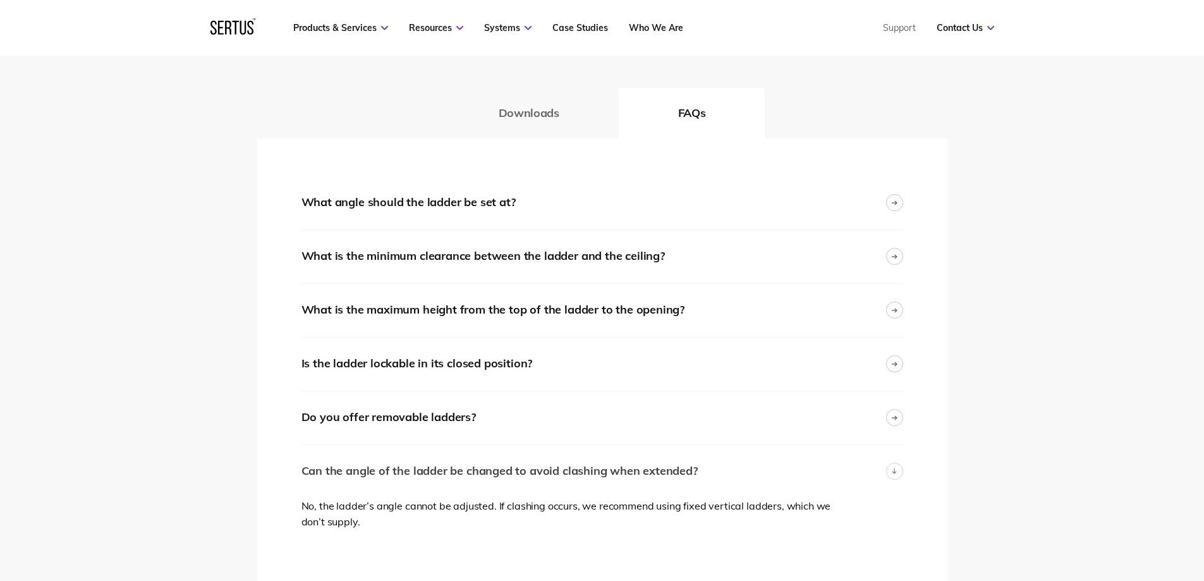
click at [530, 476] on div "Can the angle of the ladder be changed to avoid clashing when extended?" at bounding box center [499, 471] width 396 height 18
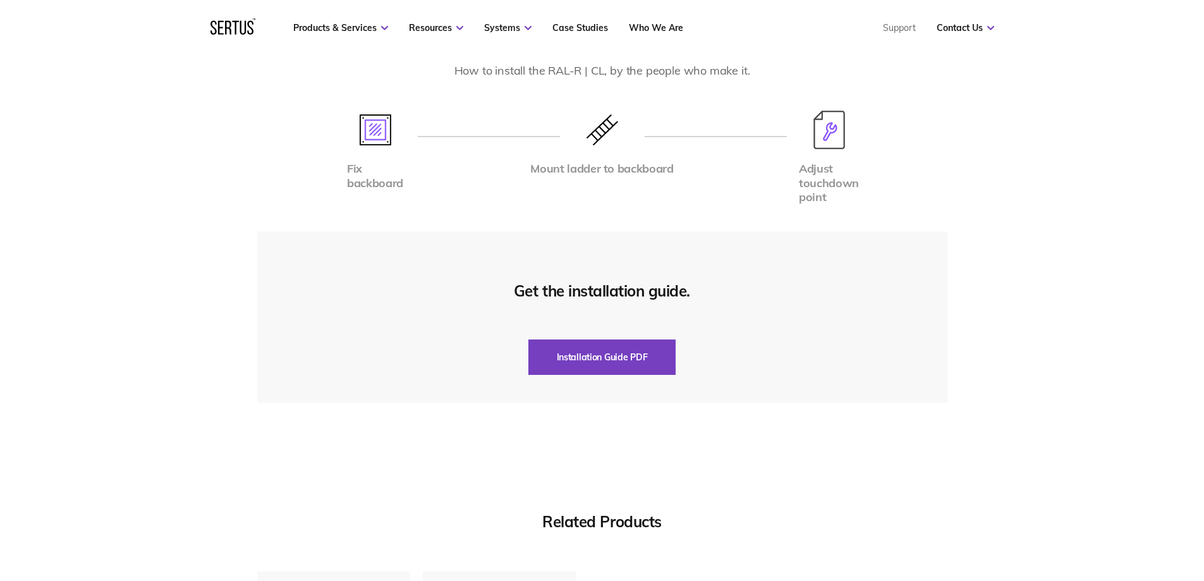
scroll to position [2717, 0]
